Goal: Check status: Check status

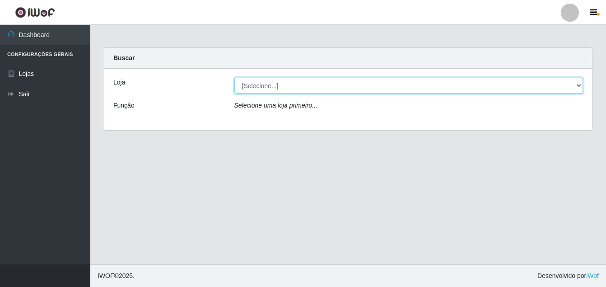
click at [257, 88] on select "[Selecione...] [PERSON_NAME]" at bounding box center [408, 86] width 349 height 16
select select "402"
click at [234, 78] on select "[Selecione...] [PERSON_NAME]" at bounding box center [408, 86] width 349 height 16
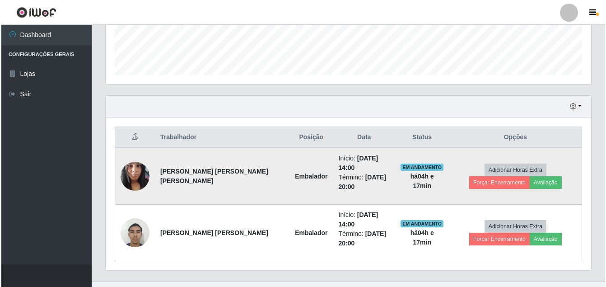
scroll to position [265, 0]
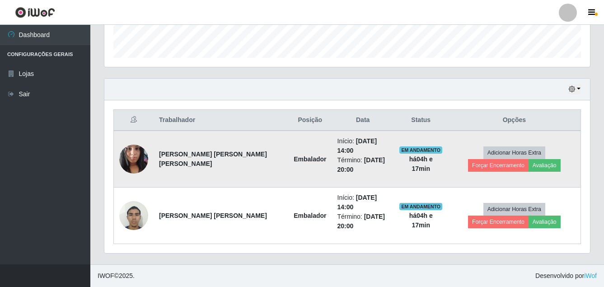
click at [134, 157] on img at bounding box center [133, 158] width 29 height 38
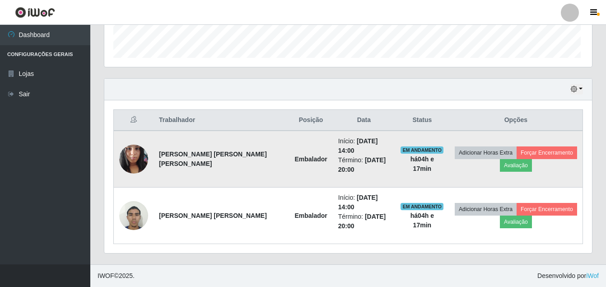
scroll to position [187, 481]
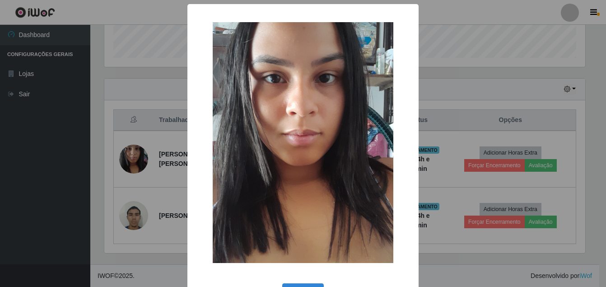
click at [307, 38] on img at bounding box center [303, 142] width 181 height 241
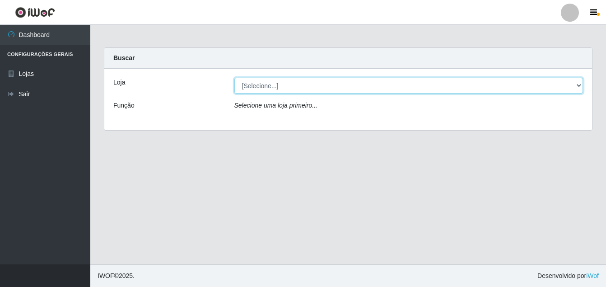
click at [245, 87] on select "[Selecione...] [PERSON_NAME]" at bounding box center [408, 86] width 349 height 16
select select "402"
click at [234, 78] on select "[Selecione...] [PERSON_NAME]" at bounding box center [408, 86] width 349 height 16
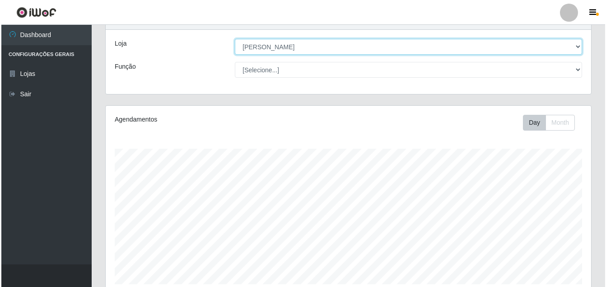
scroll to position [265, 0]
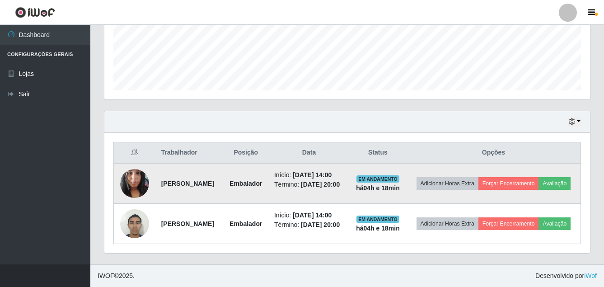
click at [134, 164] on img at bounding box center [134, 183] width 29 height 38
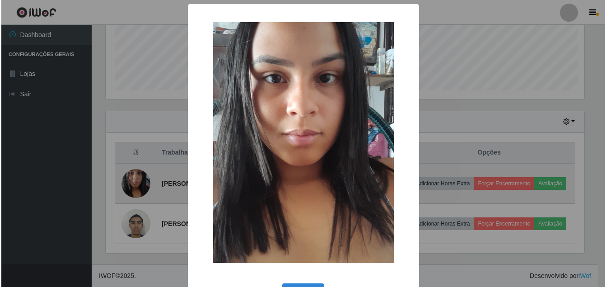
scroll to position [187, 481]
